Goal: Find specific page/section: Locate a particular part of the current website

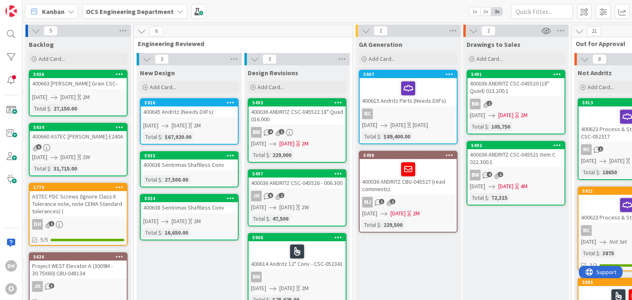
scroll to position [0, 870]
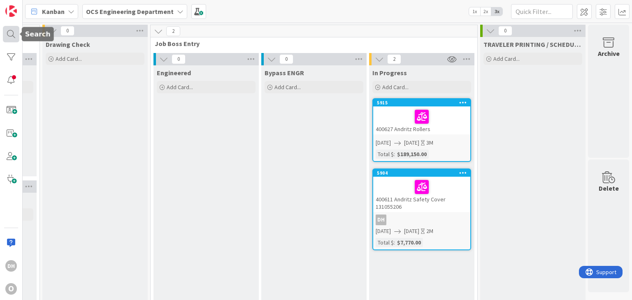
click at [12, 35] on div at bounding box center [11, 34] width 16 height 16
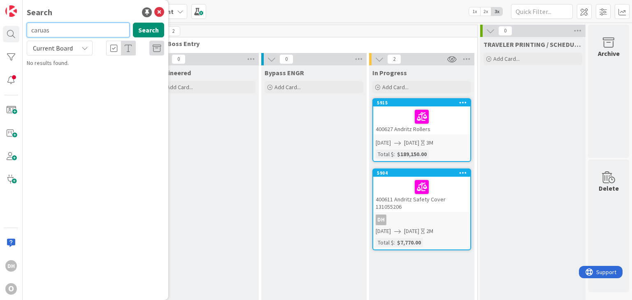
click at [62, 34] on input "caruas" at bounding box center [78, 30] width 103 height 15
type input "carus"
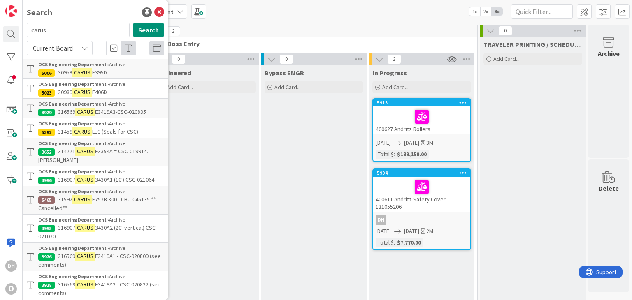
click at [100, 203] on p "31592 CARUS E757B 3001 CBU-045135 ** Cancelled**" at bounding box center [101, 203] width 126 height 17
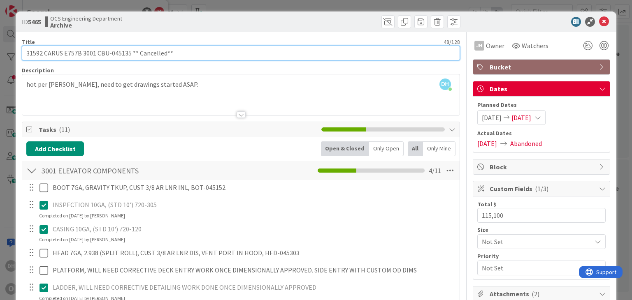
drag, startPoint x: 97, startPoint y: 51, endPoint x: 129, endPoint y: 48, distance: 31.4
click at [129, 48] on input "31592 CARUS E757B 3001 CBU-045135 ** Cancelled**" at bounding box center [241, 53] width 438 height 15
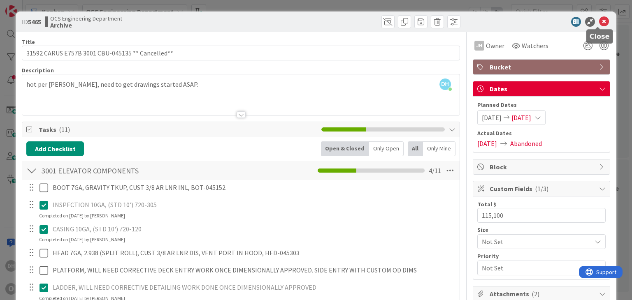
click at [600, 21] on icon at bounding box center [604, 22] width 10 height 10
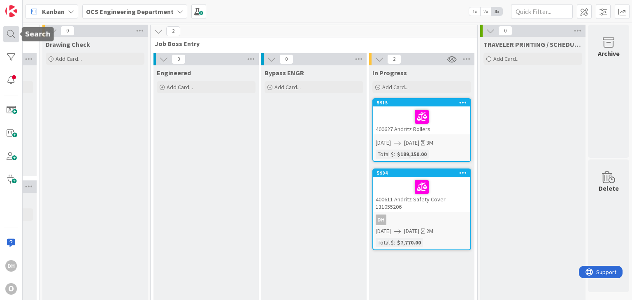
click at [11, 32] on div at bounding box center [11, 34] width 16 height 16
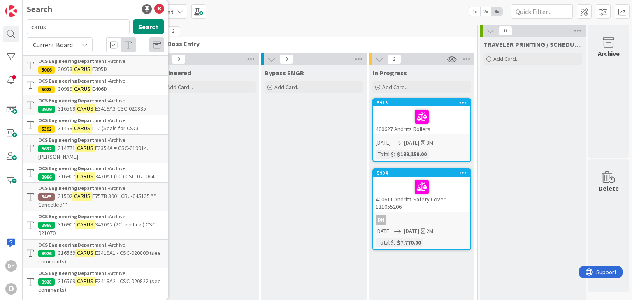
scroll to position [5, 0]
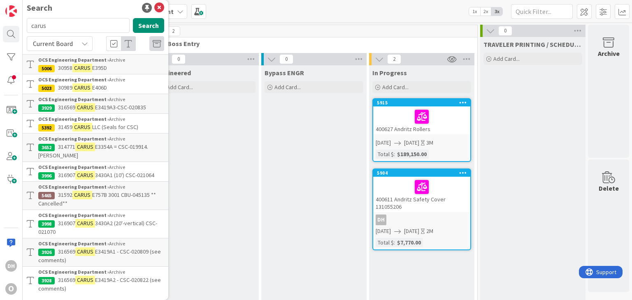
click at [119, 255] on p "316569 CARUS E3419A1 - CSC-020809 (see comments)" at bounding box center [101, 256] width 126 height 17
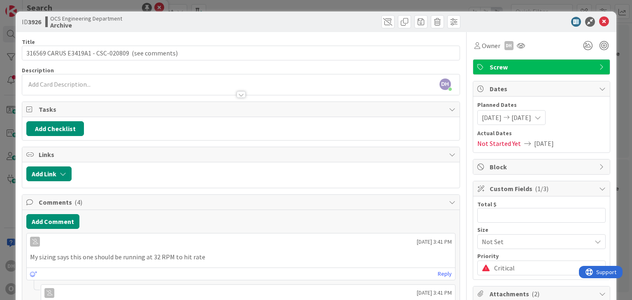
click at [599, 18] on icon at bounding box center [604, 22] width 10 height 10
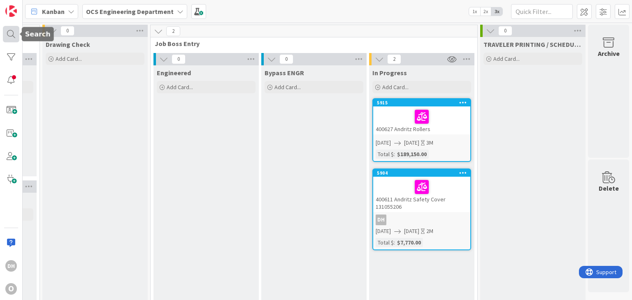
click at [17, 37] on div at bounding box center [11, 34] width 16 height 16
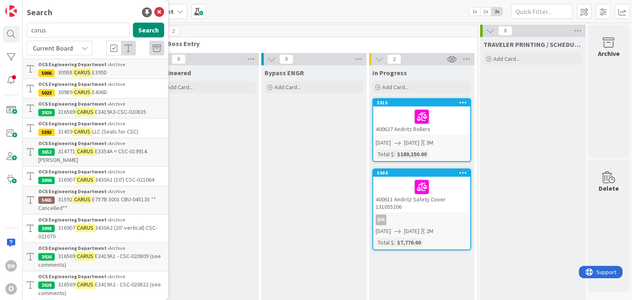
scroll to position [5, 0]
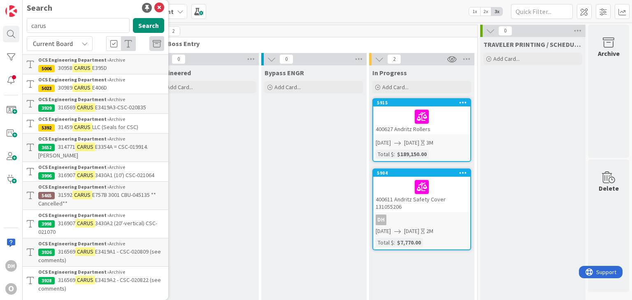
click at [125, 194] on span "E757B 3001 CBU-045135 ** Cancelled**" at bounding box center [97, 199] width 118 height 16
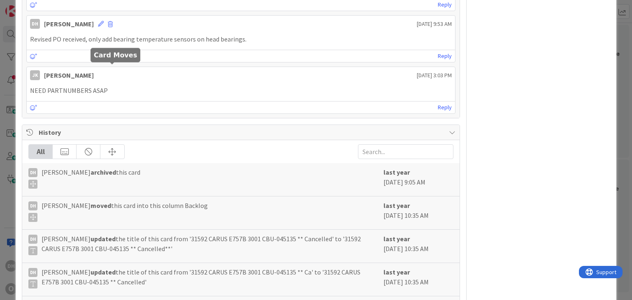
scroll to position [655, 0]
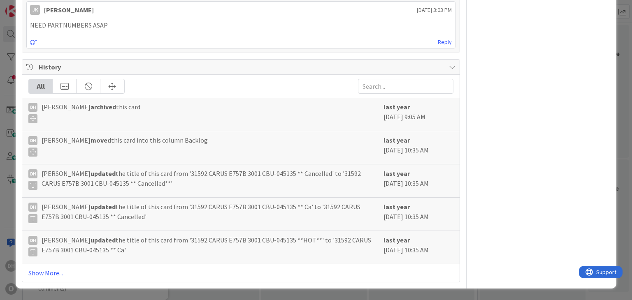
click at [41, 280] on div "All DH Danny Hindman archived this card last year September 30 2024 9:05 AM DH …" at bounding box center [240, 178] width 437 height 207
click at [42, 276] on link "Show More..." at bounding box center [240, 273] width 424 height 10
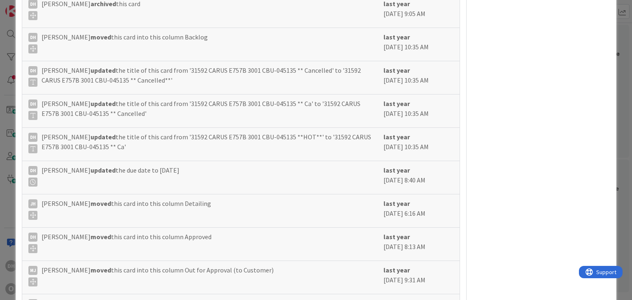
scroll to position [0, 0]
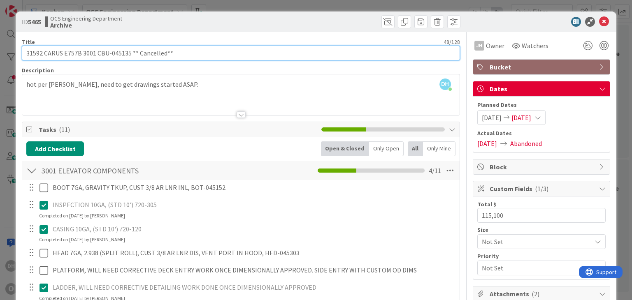
drag, startPoint x: 41, startPoint y: 53, endPoint x: 5, endPoint y: 57, distance: 36.0
click at [7, 57] on div "ID 5465 OCS Engineering Department Archive Title 48 / 128 31592 CARUS E757B 300…" at bounding box center [316, 150] width 632 height 300
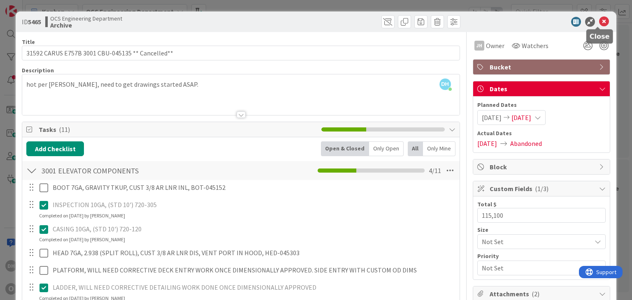
click at [599, 23] on icon at bounding box center [604, 22] width 10 height 10
